Goal: Navigation & Orientation: Find specific page/section

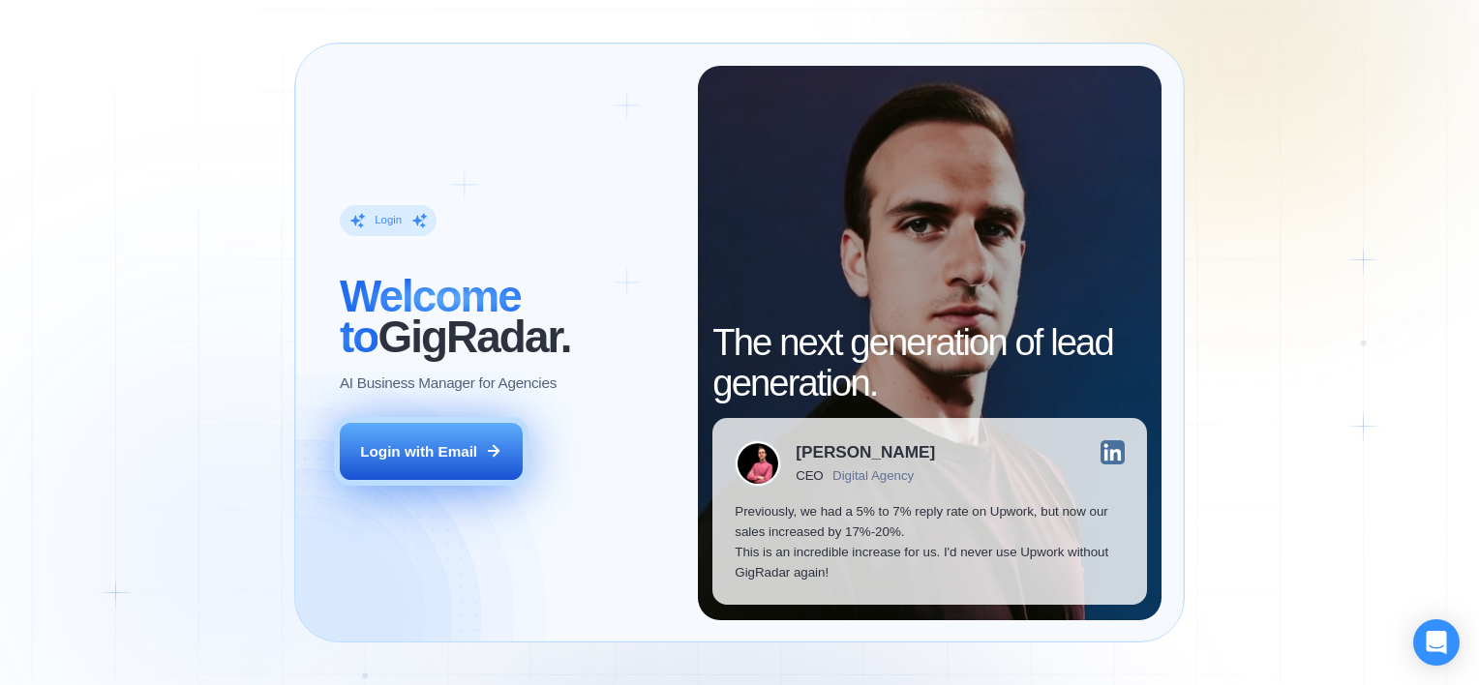
click at [402, 449] on div "Login with Email" at bounding box center [418, 451] width 117 height 20
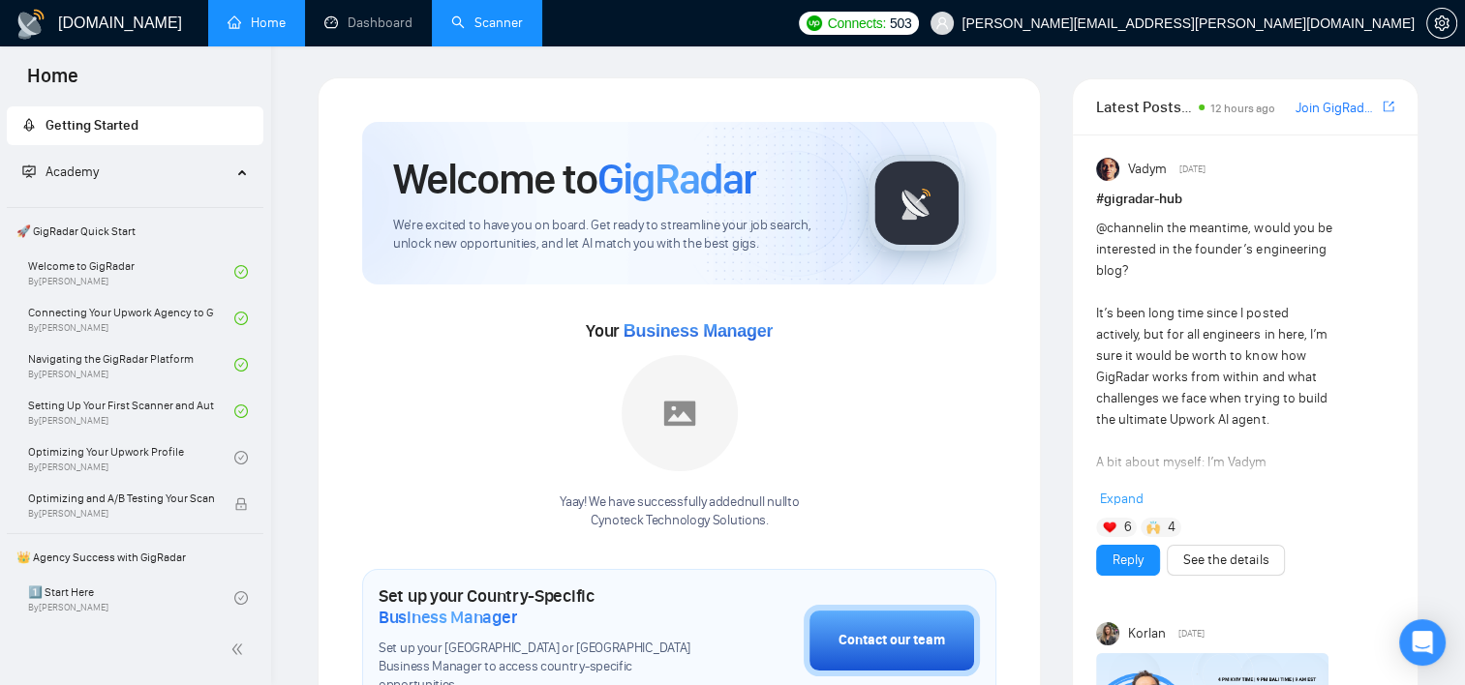
click at [486, 21] on link "Scanner" at bounding box center [487, 23] width 72 height 16
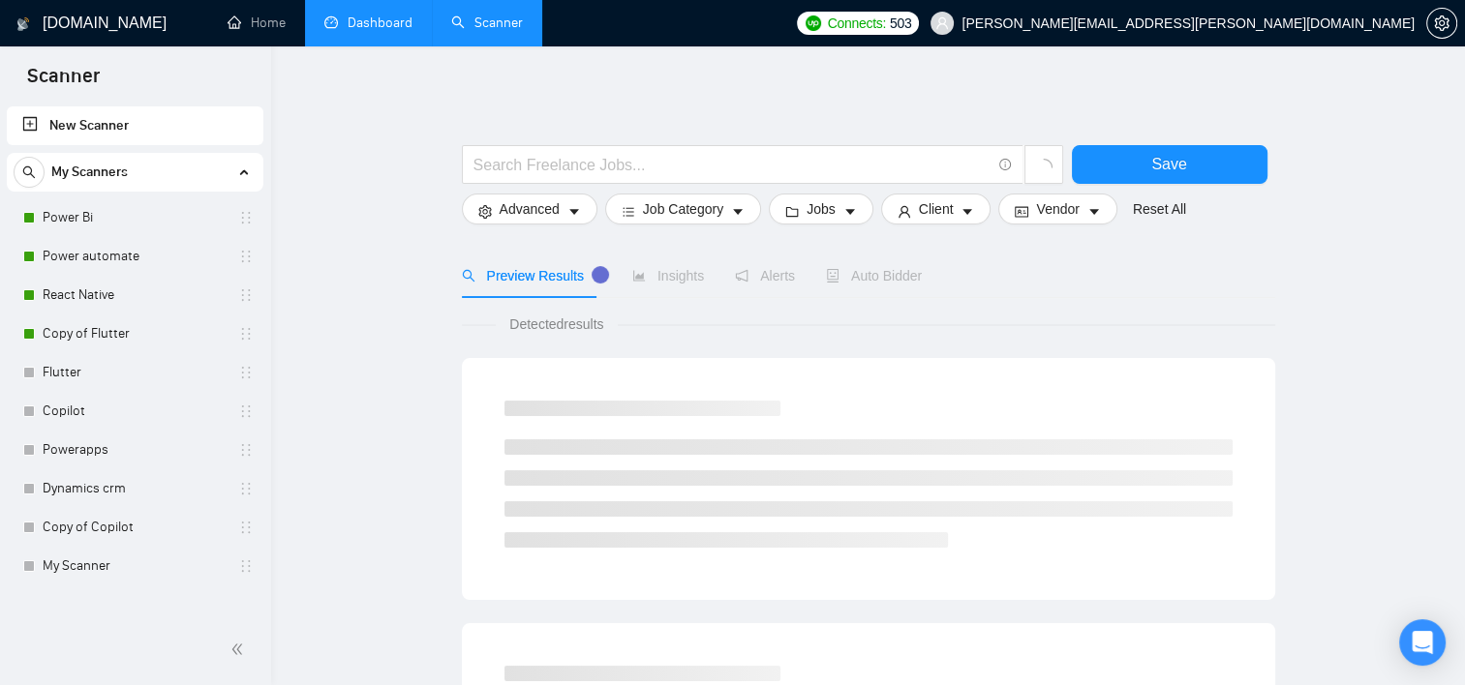
click at [389, 22] on link "Dashboard" at bounding box center [368, 23] width 88 height 16
